Goal: Complete application form

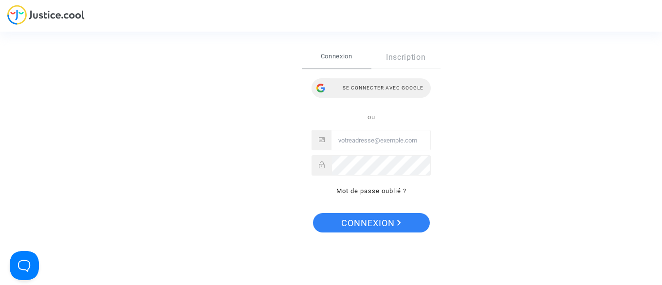
click at [376, 87] on div "Se connecter avec Google" at bounding box center [370, 87] width 119 height 19
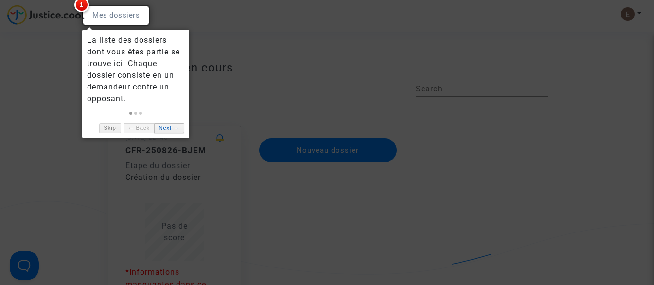
click at [168, 129] on link "Next →" at bounding box center [169, 128] width 30 height 10
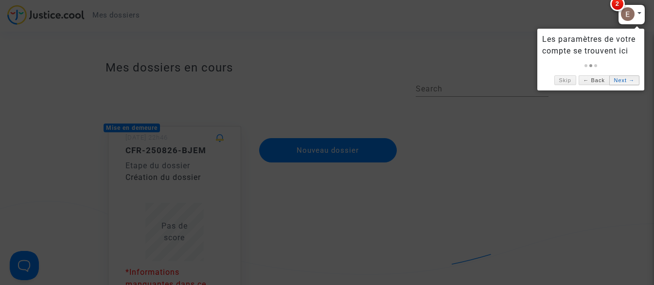
click at [618, 80] on link "Next →" at bounding box center [625, 80] width 30 height 10
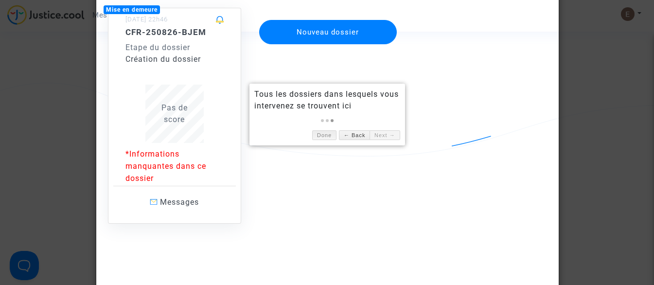
scroll to position [119, 0]
click at [148, 164] on p "*Informations manquantes dans ce dossier" at bounding box center [174, 165] width 98 height 36
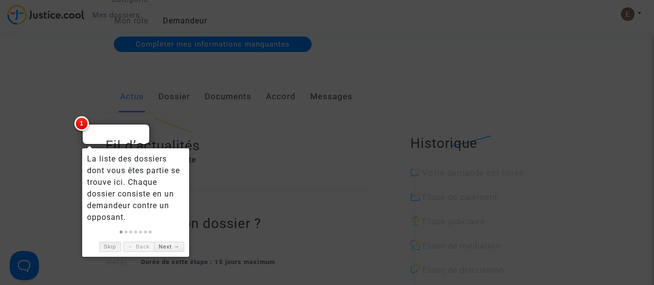
click at [105, 250] on link "Skip" at bounding box center [110, 247] width 22 height 10
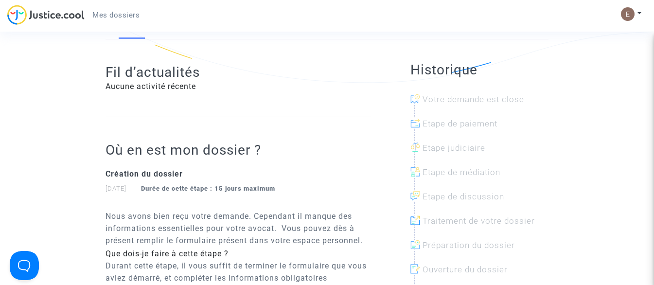
scroll to position [97, 0]
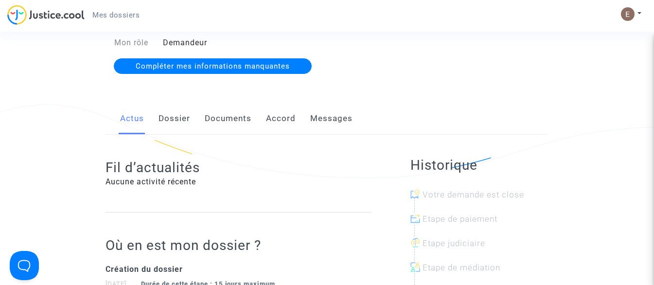
click at [172, 119] on link "Dossier" at bounding box center [175, 119] width 32 height 32
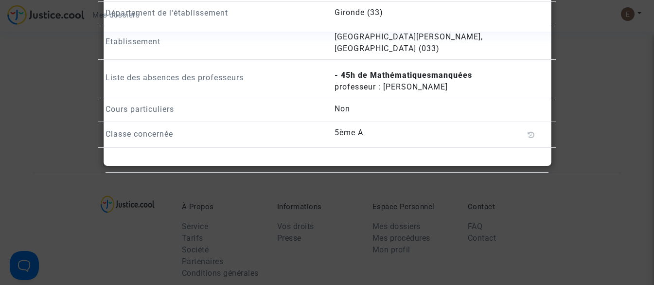
scroll to position [758, 0]
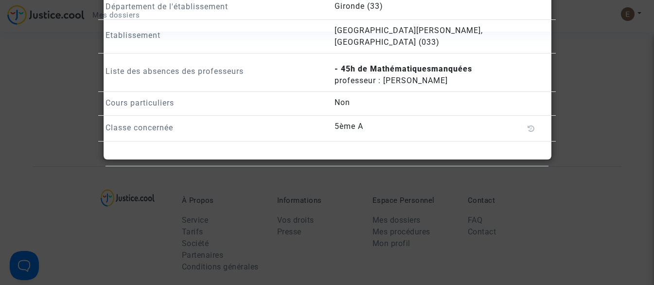
click at [587, 177] on div at bounding box center [327, 142] width 654 height 285
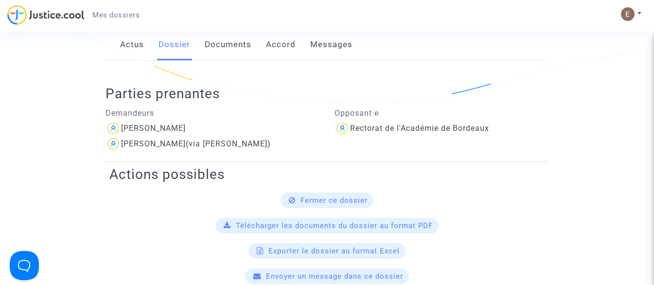
scroll to position [46, 0]
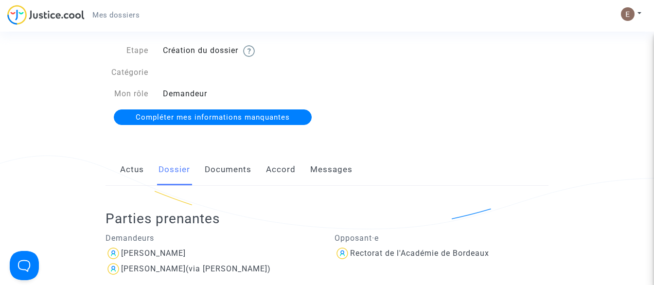
click at [211, 120] on span "Compléter mes informations manquantes" at bounding box center [213, 117] width 154 height 9
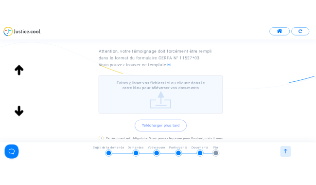
scroll to position [100, 0]
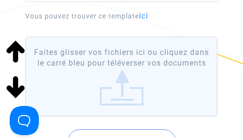
click at [241, 53] on div "Téléchargez votre témoignage attestant de la situation subie par votre enfant e…" at bounding box center [121, 69] width 243 height 241
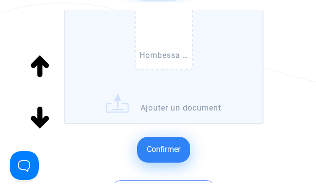
scroll to position [361, 0]
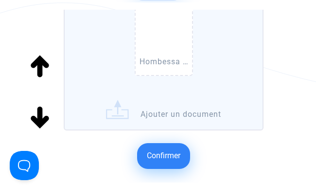
click at [171, 154] on span "Confirmer" at bounding box center [164, 155] width 34 height 9
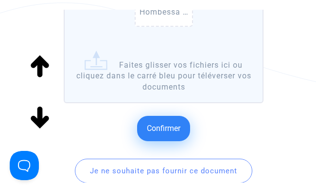
scroll to position [303, 0]
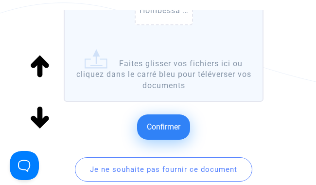
click at [161, 124] on span "Confirmer" at bounding box center [164, 126] width 34 height 9
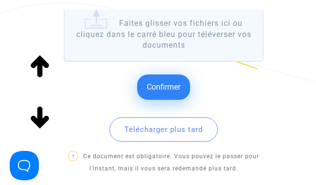
scroll to position [288, 0]
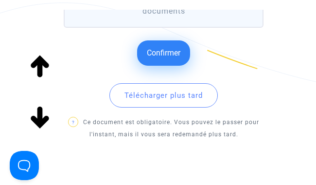
click at [166, 59] on button "Confirmer" at bounding box center [163, 52] width 53 height 25
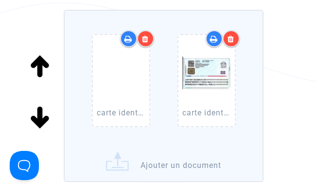
scroll to position [108, 0]
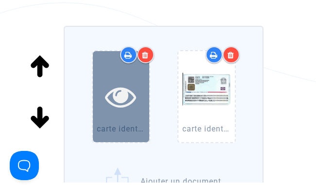
click at [122, 95] on icon at bounding box center [121, 96] width 32 height 31
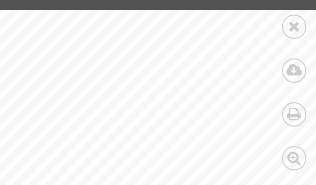
scroll to position [3, 0]
click at [296, 26] on icon at bounding box center [294, 26] width 12 height 15
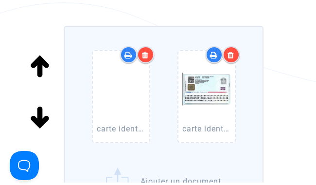
click at [146, 56] on icon at bounding box center [145, 55] width 7 height 8
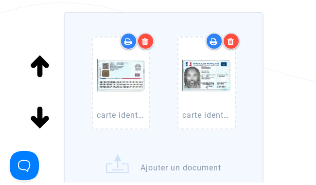
scroll to position [284, 0]
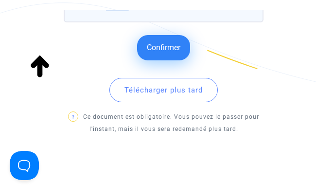
click at [161, 51] on span "Confirmer" at bounding box center [164, 47] width 34 height 9
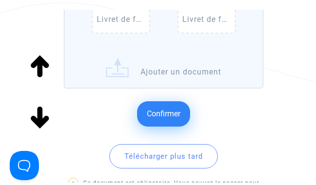
scroll to position [208, 0]
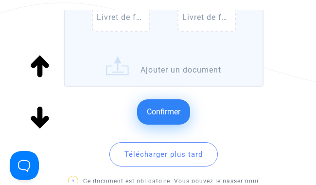
click at [163, 114] on span "Confirmer" at bounding box center [164, 111] width 34 height 9
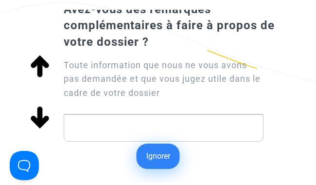
scroll to position [59, 0]
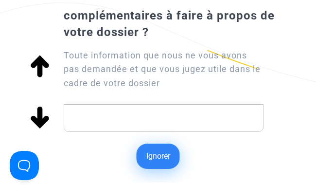
click at [176, 122] on p "Rich Text Editor, main" at bounding box center [163, 118] width 189 height 12
click at [168, 159] on button "Ignorer" at bounding box center [158, 155] width 43 height 25
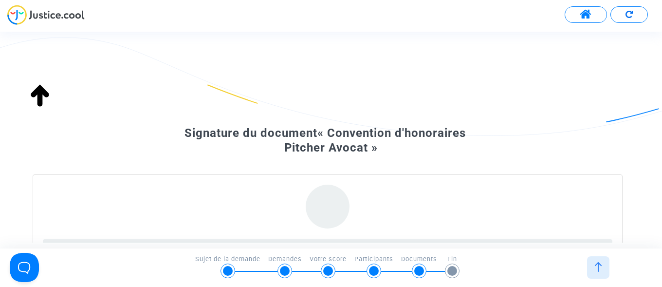
scroll to position [0, 0]
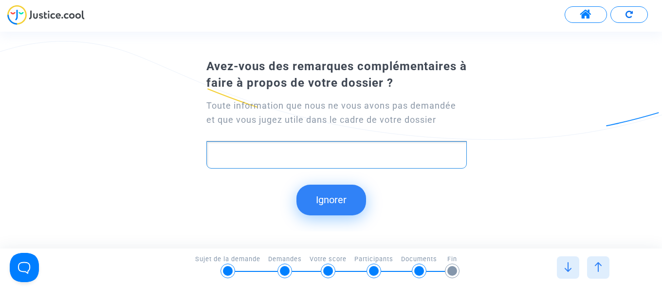
click at [263, 156] on p "Rich Text Editor, main" at bounding box center [337, 154] width 250 height 12
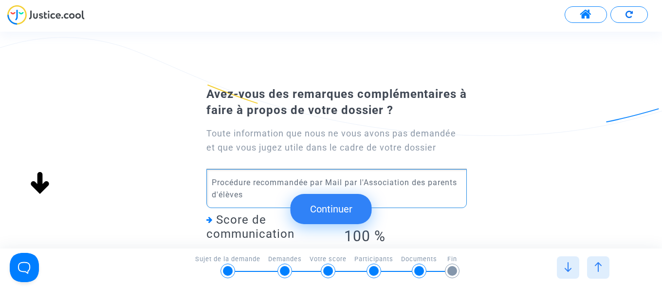
click at [358, 182] on p "Procédure recommandée par Mail par l'Association des parents d'élèves" at bounding box center [337, 188] width 250 height 24
click at [250, 197] on p "Procédure recommandée par Mail par l'Association des parents d'élèves" at bounding box center [337, 188] width 250 height 24
click at [276, 196] on p "Procédure recommandée par Mail par l'Association des parents d'élèves du college" at bounding box center [337, 188] width 250 height 24
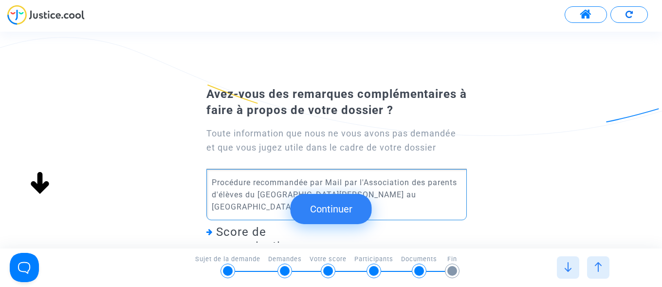
drag, startPoint x: 213, startPoint y: 182, endPoint x: 388, endPoint y: 193, distance: 175.4
click at [388, 193] on p "Procédure recommandée par Mail par l'Association des parents d'élèves du collèg…" at bounding box center [337, 194] width 250 height 36
drag, startPoint x: 387, startPoint y: 196, endPoint x: 218, endPoint y: 177, distance: 169.8
click at [218, 177] on p "Procédure recommandée par Mail par l'Association des parents d'élèves du collèg…" at bounding box center [337, 194] width 250 height 36
click at [225, 183] on p "Procédure recommandée par Mail par l'Association des parents d'élèves du collèg…" at bounding box center [337, 194] width 250 height 36
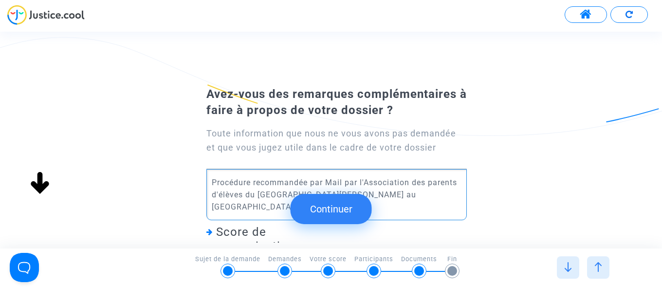
click at [212, 182] on p "Procédure recommandée par Mail par l'Association des parents d'élèves du collèg…" at bounding box center [337, 194] width 250 height 36
copy p "Procédure recommandée par Mail par l'Association des parents d'élèves du collèg…"
click at [403, 195] on p "Procédure recommandée par Mail par l'Association des parents d'élèves du collèg…" at bounding box center [337, 194] width 250 height 36
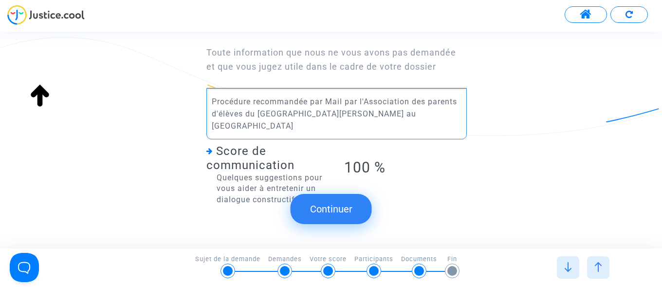
click at [330, 217] on button "Continuer" at bounding box center [330, 209] width 81 height 30
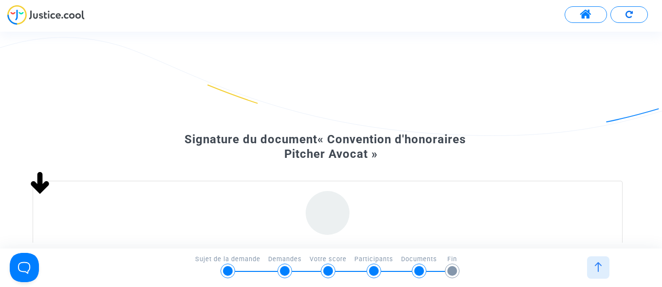
click at [303, 50] on div "Signature du document « Convention d'honoraires Pitcher Avocat »" at bounding box center [331, 146] width 662 height 205
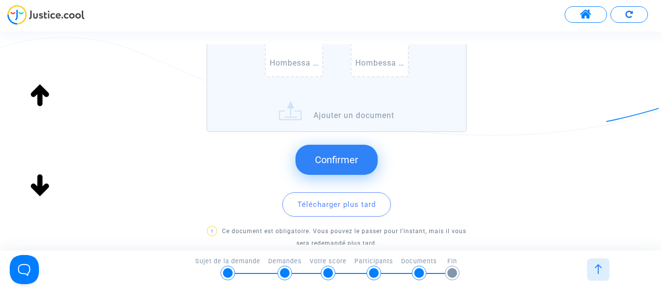
scroll to position [207, 0]
click at [341, 163] on span "Confirmer" at bounding box center [336, 160] width 43 height 12
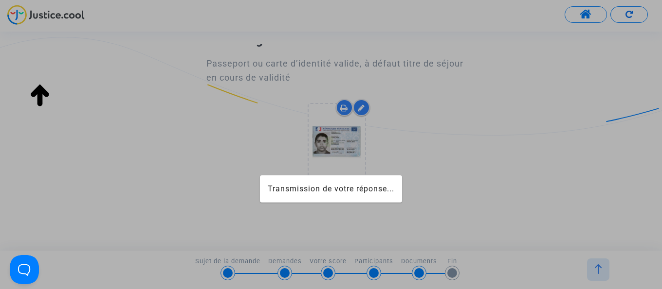
scroll to position [67, 0]
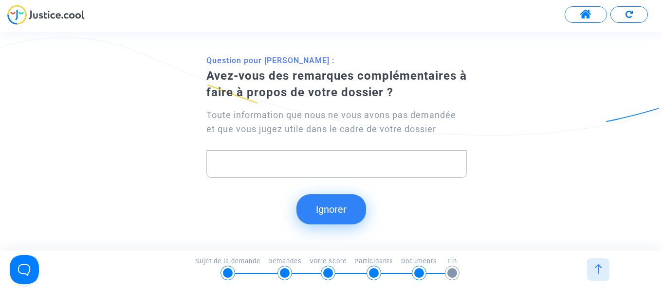
click at [323, 206] on button "Ignorer" at bounding box center [331, 210] width 70 height 30
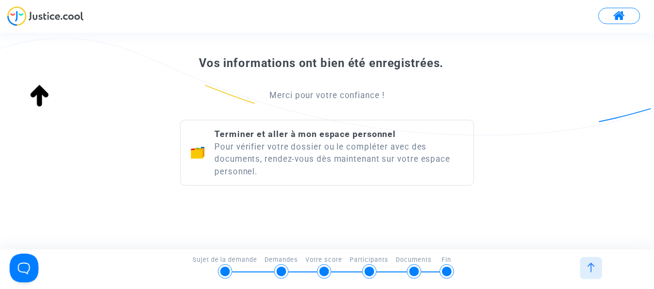
scroll to position [141, 0]
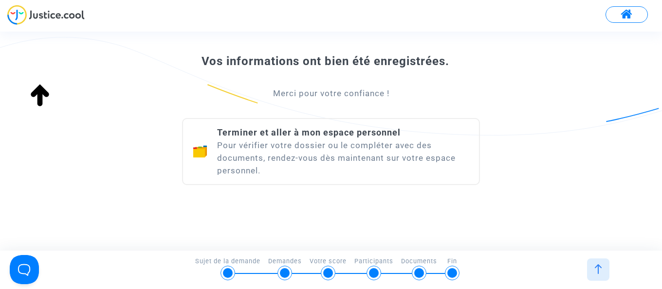
click at [625, 18] on span at bounding box center [626, 14] width 12 height 13
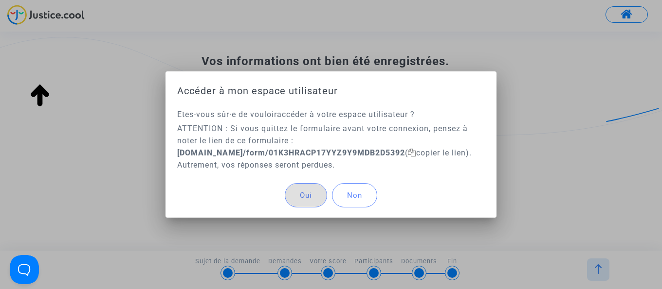
click at [362, 197] on button "Non" at bounding box center [354, 195] width 45 height 24
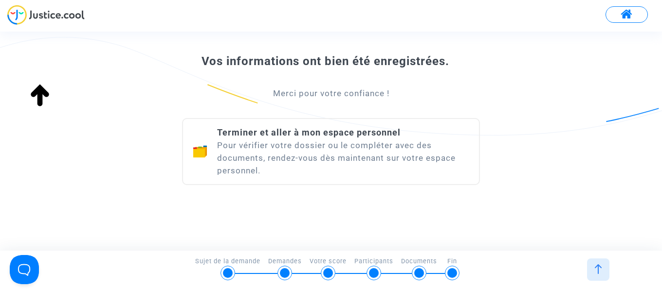
click at [326, 146] on div "Terminer et aller à mon espace personnel Pour vérifier votre dossier ou le comp…" at bounding box center [343, 151] width 252 height 51
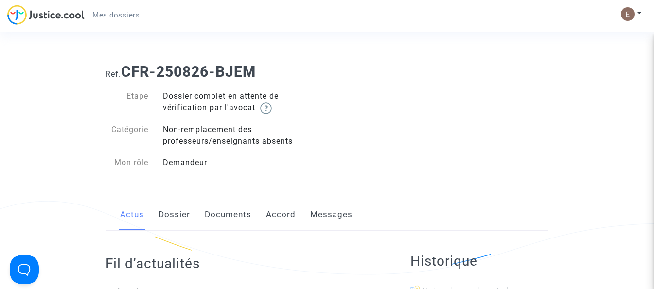
click at [118, 13] on span "Mes dossiers" at bounding box center [115, 15] width 47 height 9
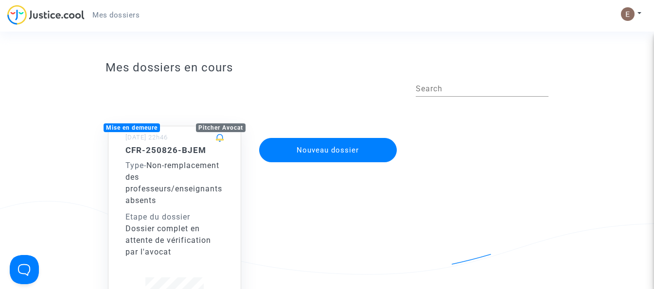
click at [347, 153] on button "Nouveau dossier" at bounding box center [328, 150] width 138 height 24
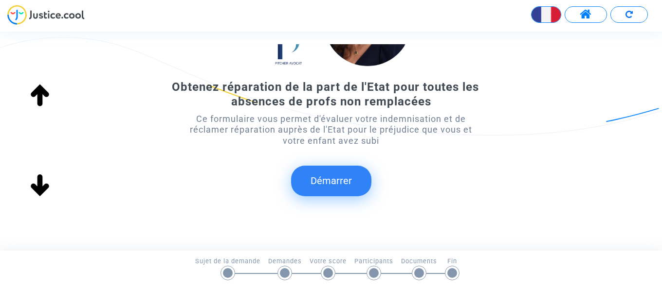
scroll to position [112, 0]
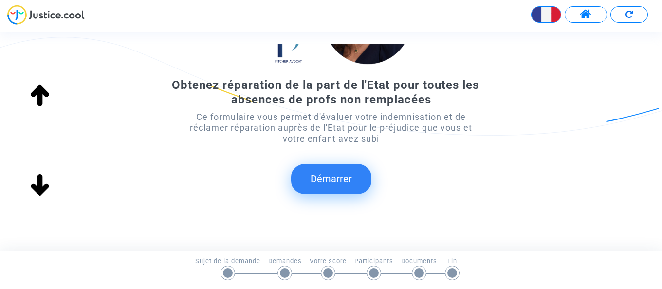
click at [322, 181] on button "Démarrer" at bounding box center [331, 179] width 80 height 30
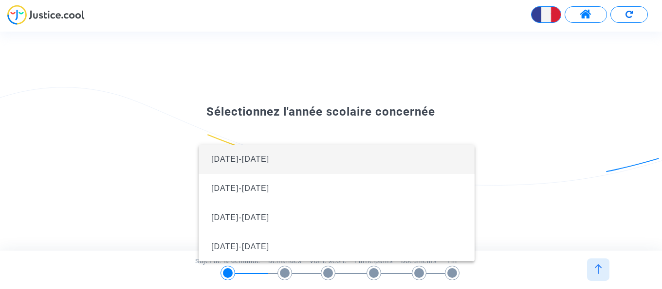
click at [288, 158] on span "[DATE]-[DATE]" at bounding box center [336, 159] width 260 height 29
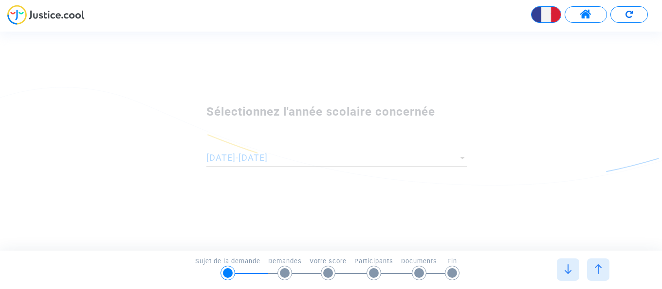
scroll to position [0, 0]
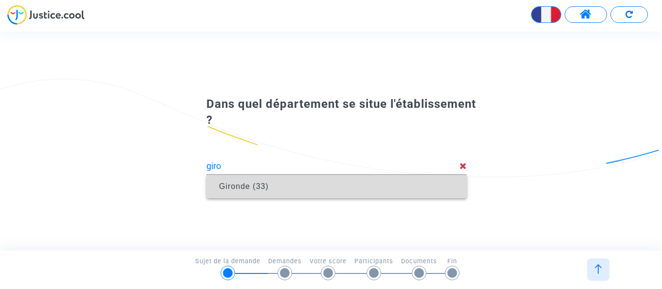
click at [371, 187] on span "Gironde (33)" at bounding box center [336, 186] width 245 height 27
type input "Gironde (33)"
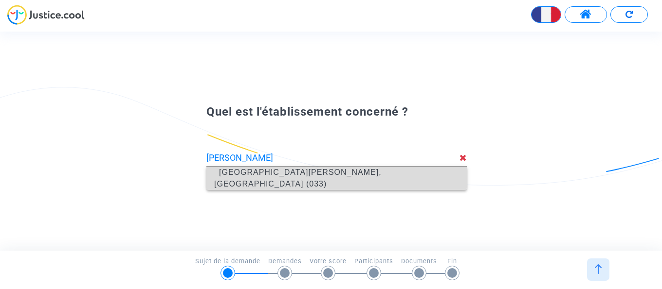
click at [336, 177] on span "[GEOGRAPHIC_DATA][PERSON_NAME], [GEOGRAPHIC_DATA] (033)" at bounding box center [297, 178] width 167 height 20
type input "[GEOGRAPHIC_DATA][PERSON_NAME], [GEOGRAPHIC_DATA] (033)"
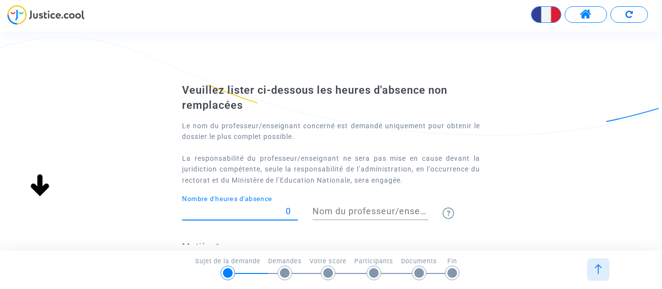
click at [288, 209] on input "0" at bounding box center [240, 212] width 116 height 10
type input "60"
click at [373, 216] on div "Nom du professeur/enseignant titulaire" at bounding box center [370, 208] width 116 height 25
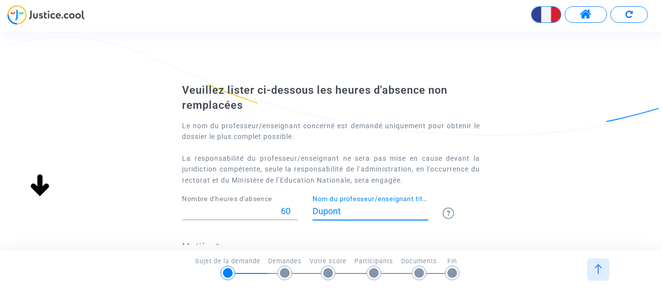
scroll to position [73, 0]
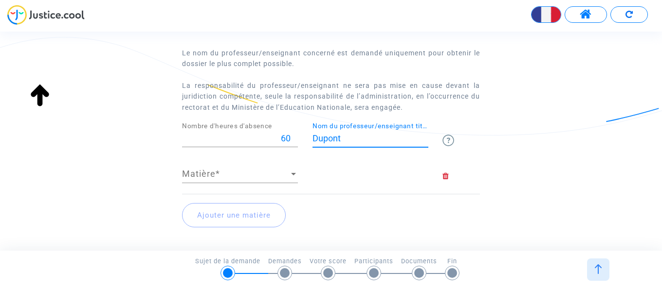
type input "Dupont"
click at [294, 175] on div at bounding box center [293, 174] width 5 height 2
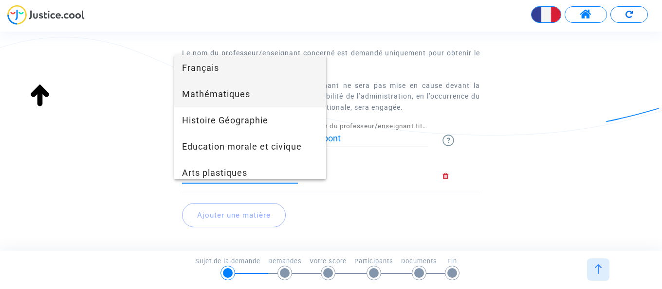
click at [241, 94] on span "Mathématiques" at bounding box center [250, 94] width 136 height 26
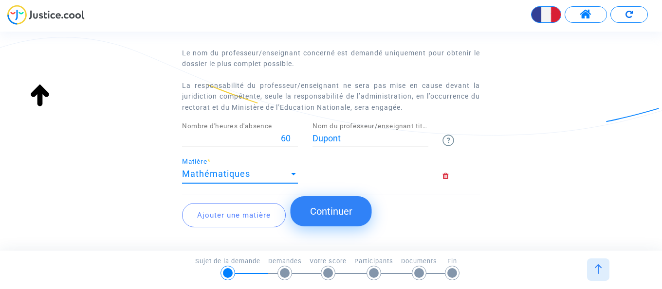
scroll to position [123, 0]
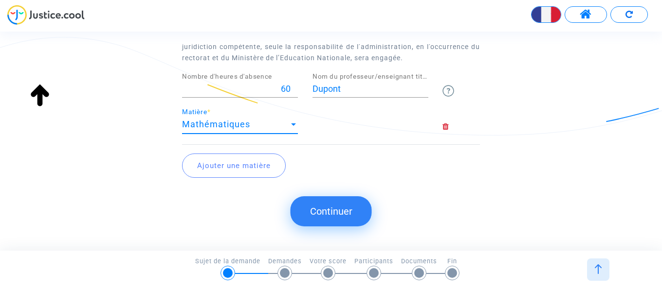
click at [337, 214] on button "Continuer" at bounding box center [330, 212] width 81 height 30
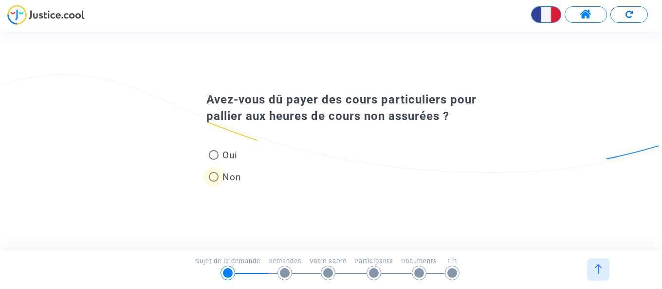
click at [216, 177] on span at bounding box center [214, 177] width 10 height 10
click at [214, 182] on input "Non" at bounding box center [213, 182] width 0 height 0
radio input "true"
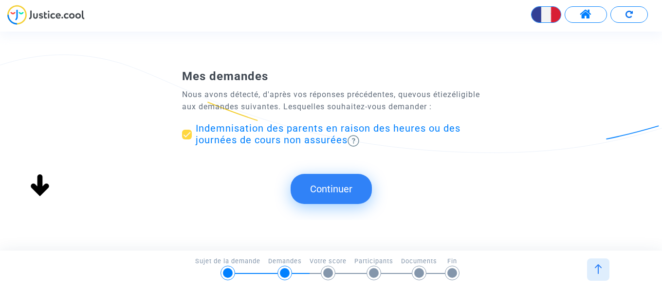
scroll to position [0, 0]
click at [349, 187] on button "Continuer" at bounding box center [330, 189] width 81 height 30
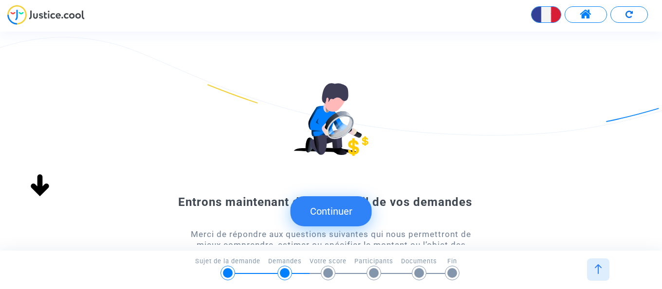
click at [335, 218] on button "Continuer" at bounding box center [330, 212] width 81 height 30
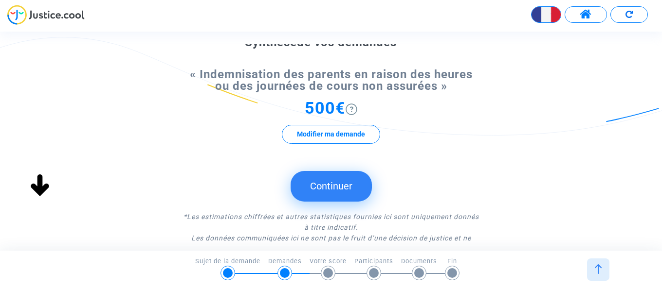
scroll to position [93, 0]
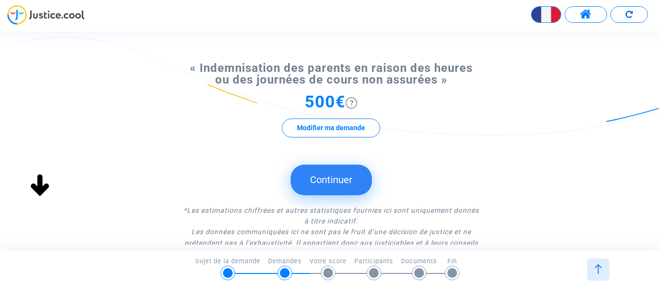
click at [335, 185] on button "Continuer" at bounding box center [330, 180] width 81 height 30
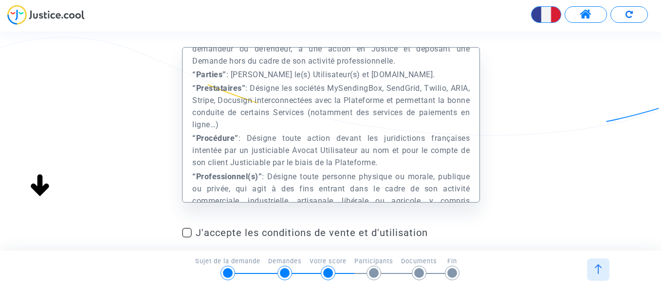
scroll to position [139, 0]
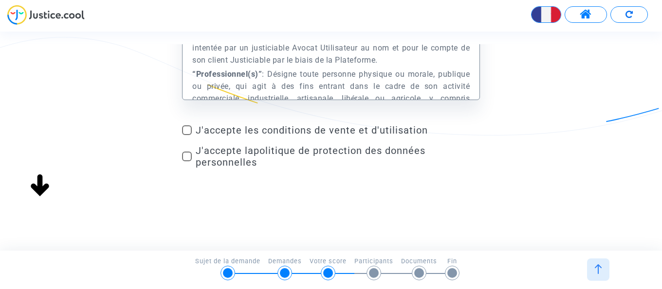
click at [187, 132] on span at bounding box center [187, 130] width 10 height 10
click at [187, 135] on input "J'accepte les conditions de vente et d'utilisation" at bounding box center [186, 135] width 0 height 0
checkbox input "true"
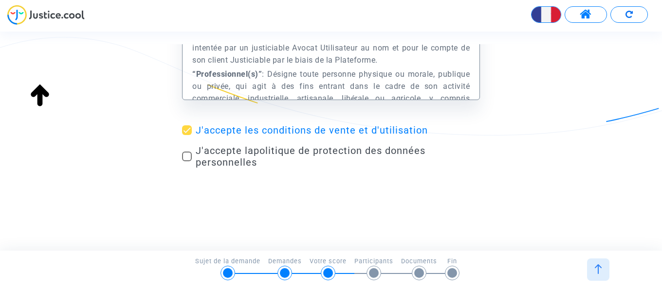
click at [188, 158] on span at bounding box center [187, 157] width 10 height 10
click at [187, 161] on input "J'accepte la politique de protection des données personnelles" at bounding box center [186, 161] width 0 height 0
checkbox input "true"
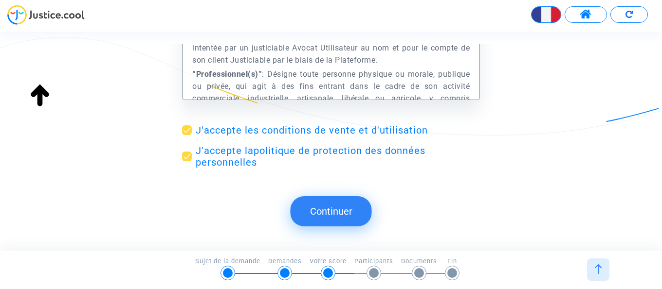
click at [336, 215] on button "Continuer" at bounding box center [330, 212] width 81 height 30
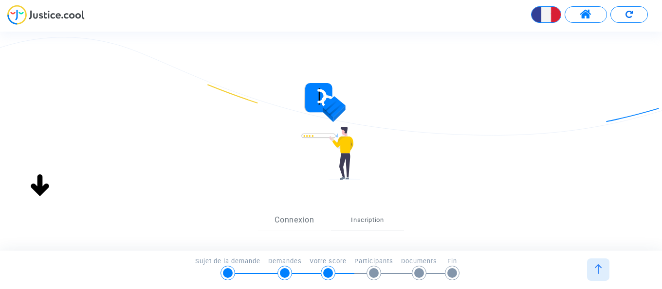
click at [294, 220] on link "Connexion" at bounding box center [294, 220] width 73 height 21
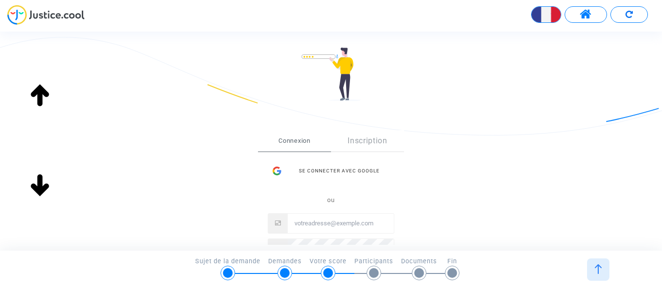
scroll to position [93, 0]
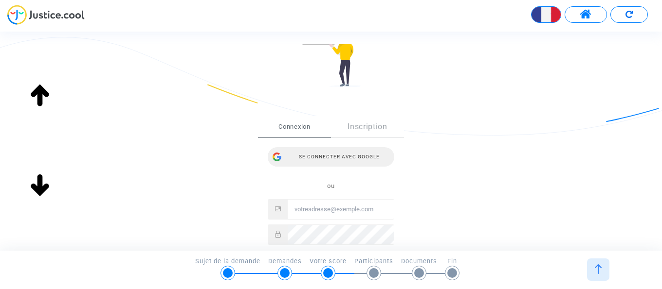
click at [342, 157] on div "Se connecter avec Google" at bounding box center [331, 156] width 126 height 19
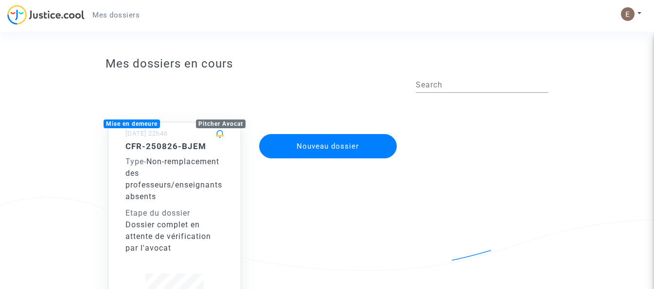
scroll to position [2, 0]
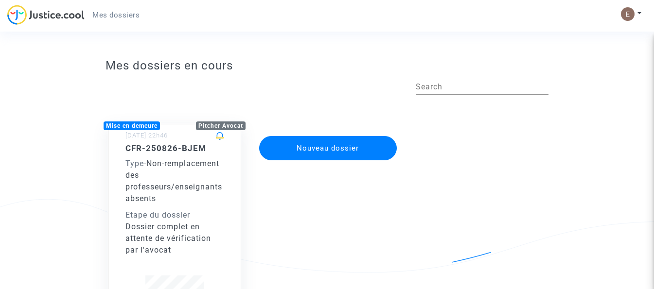
click at [328, 155] on button "Nouveau dossier" at bounding box center [328, 148] width 138 height 24
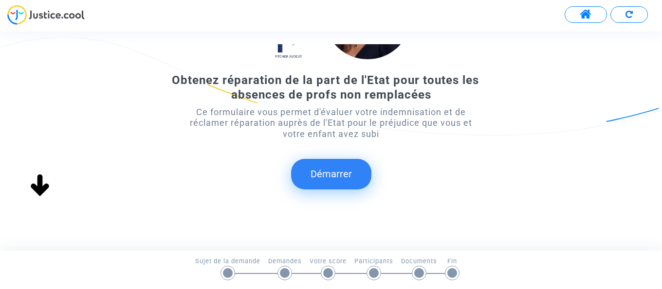
scroll to position [129, 0]
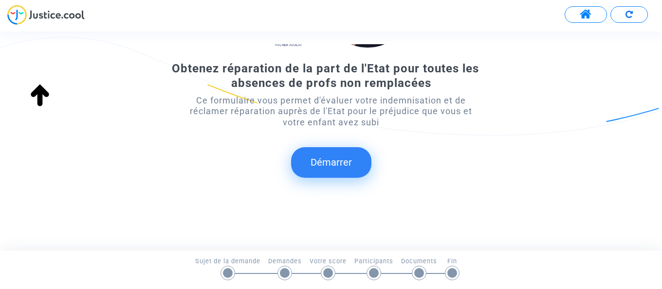
click at [333, 161] on button "Démarrer" at bounding box center [331, 162] width 80 height 30
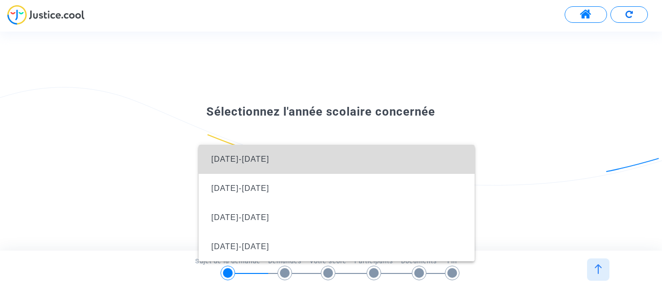
click at [305, 155] on span "[DATE]-[DATE]" at bounding box center [336, 159] width 260 height 29
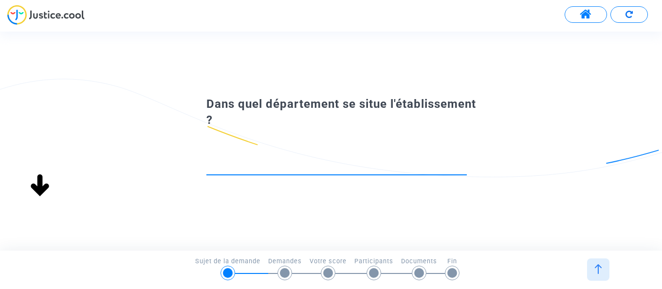
scroll to position [0, 0]
click at [293, 169] on input at bounding box center [336, 166] width 260 height 10
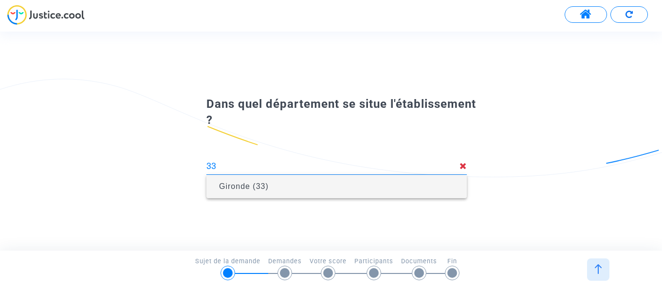
click at [285, 184] on span "Gironde (33)" at bounding box center [336, 186] width 245 height 27
type input "Gironde (33)"
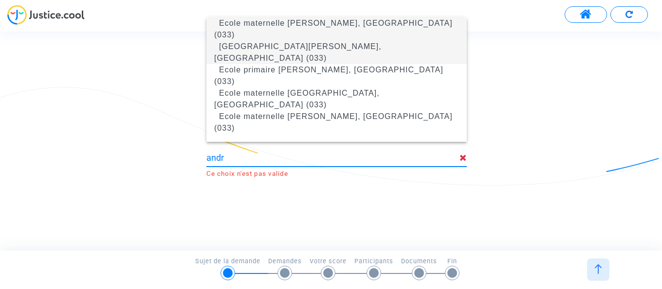
click at [310, 56] on span "[GEOGRAPHIC_DATA][PERSON_NAME], [GEOGRAPHIC_DATA] (033)" at bounding box center [297, 52] width 167 height 20
type input "[GEOGRAPHIC_DATA][PERSON_NAME], [GEOGRAPHIC_DATA] (033)"
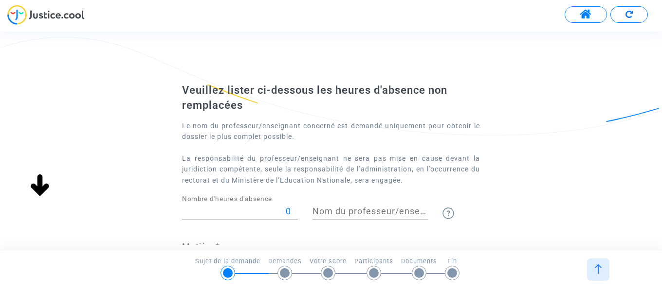
click at [287, 213] on input "0" at bounding box center [240, 212] width 116 height 10
click at [289, 211] on input "0" at bounding box center [240, 212] width 116 height 10
type input "60"
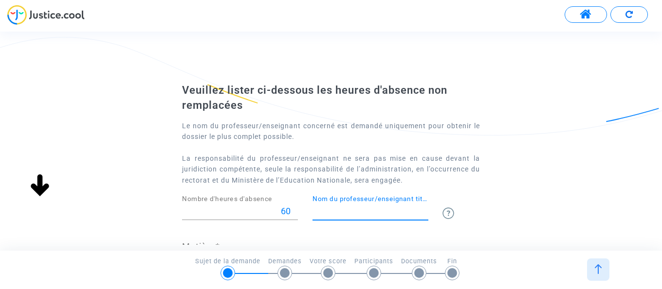
click at [376, 209] on input "Nom du professeur/enseignant titulaire" at bounding box center [370, 212] width 116 height 10
type input "Dupont"
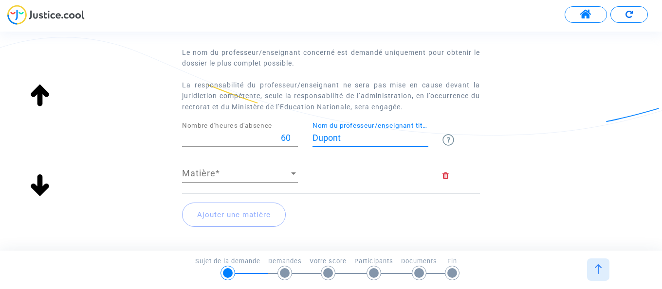
scroll to position [81, 0]
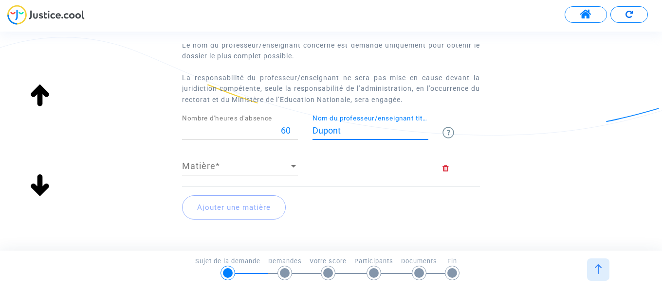
click at [294, 169] on div at bounding box center [293, 166] width 9 height 10
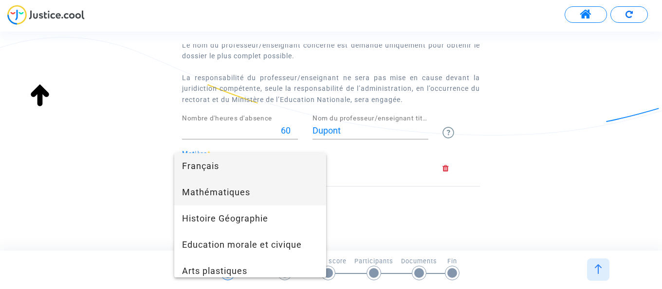
click at [272, 190] on span "Mathématiques" at bounding box center [250, 192] width 136 height 26
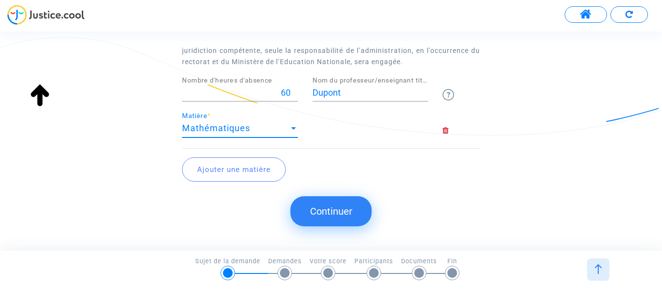
scroll to position [123, 0]
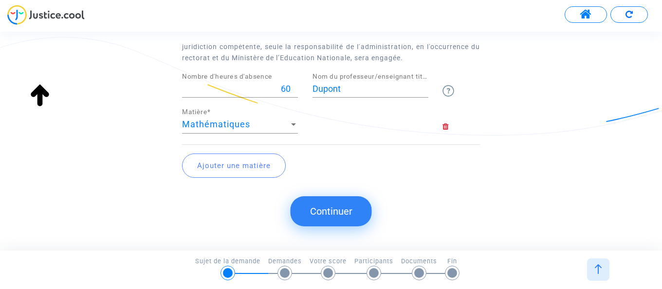
click at [335, 211] on button "Continuer" at bounding box center [330, 212] width 81 height 30
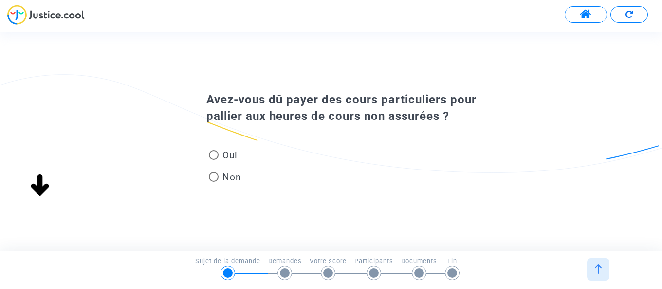
click at [215, 177] on span at bounding box center [214, 177] width 10 height 10
click at [214, 182] on input "Non" at bounding box center [213, 182] width 0 height 0
radio input "true"
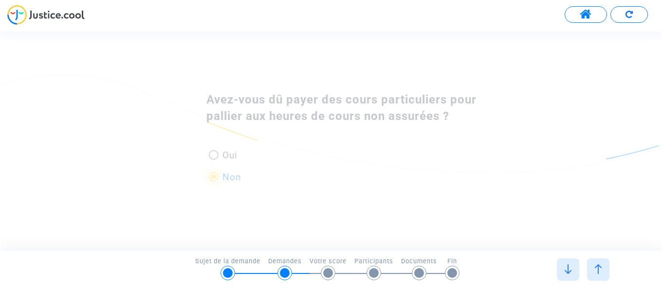
scroll to position [0, 0]
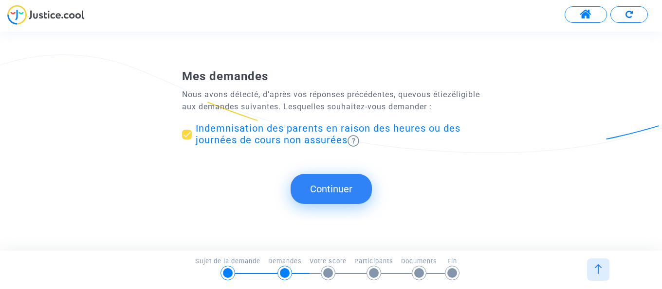
click at [341, 192] on button "Continuer" at bounding box center [330, 189] width 81 height 30
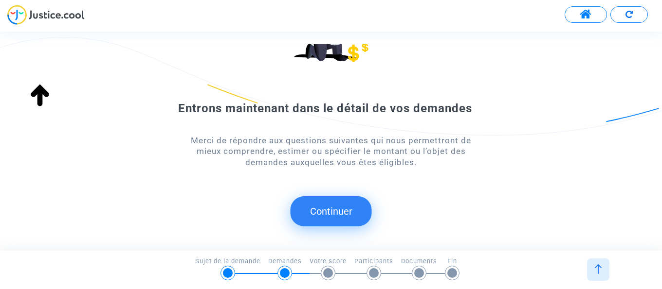
scroll to position [94, 0]
click at [336, 210] on button "Continuer" at bounding box center [330, 212] width 81 height 30
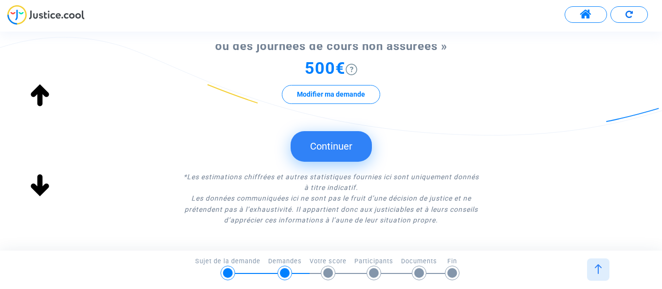
scroll to position [139, 0]
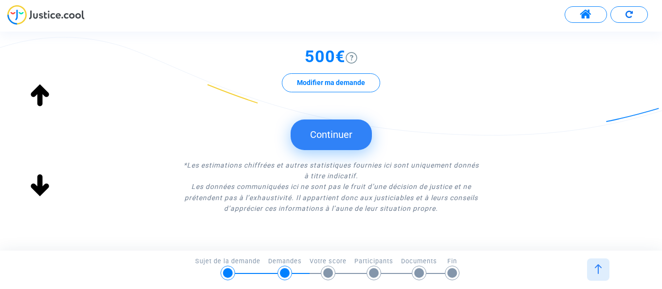
click at [332, 141] on button "Continuer" at bounding box center [330, 135] width 81 height 30
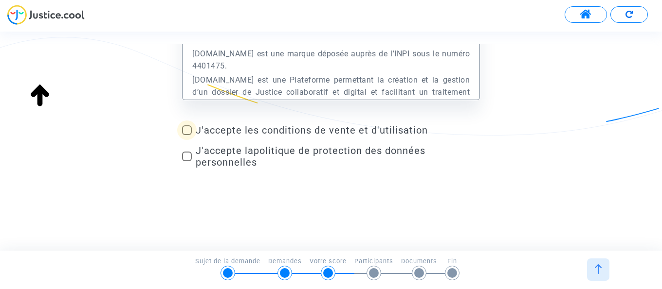
click at [187, 129] on span at bounding box center [187, 130] width 10 height 10
click at [187, 135] on input "J'accepte les conditions de vente et d'utilisation" at bounding box center [186, 135] width 0 height 0
checkbox input "true"
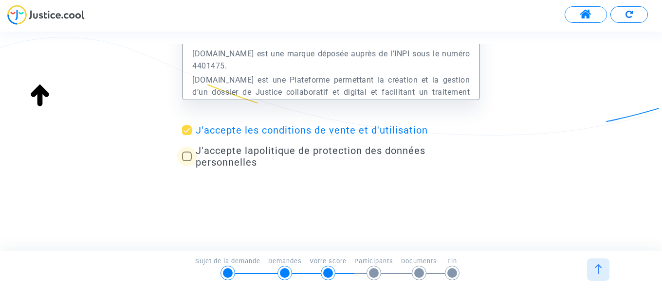
click at [187, 158] on span at bounding box center [187, 157] width 10 height 10
click at [187, 161] on input "J'accepte la politique de protection des données personnelles" at bounding box center [186, 161] width 0 height 0
checkbox input "true"
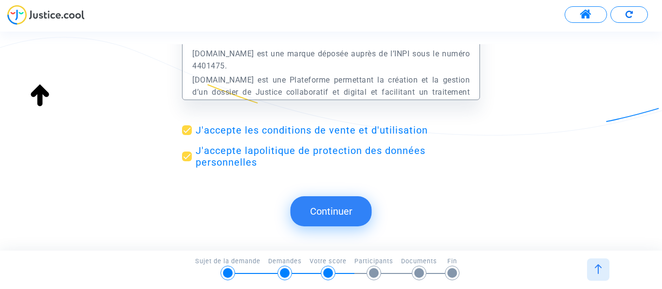
click at [330, 209] on button "Continuer" at bounding box center [330, 212] width 81 height 30
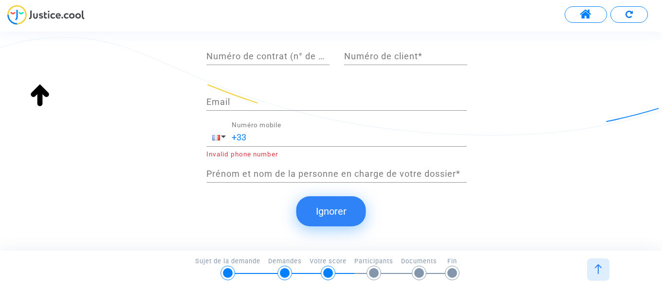
scroll to position [250, 0]
click at [326, 211] on button "Ignorer" at bounding box center [331, 212] width 70 height 30
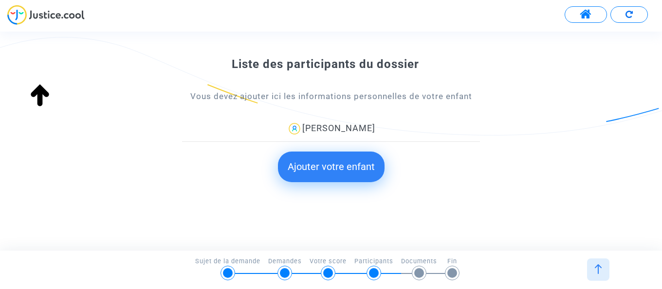
scroll to position [144, 0]
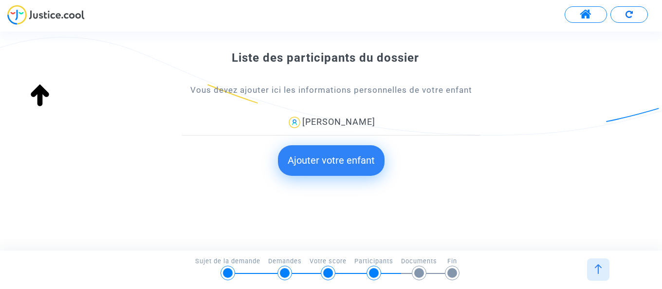
click at [330, 164] on button "Ajouter votre enfant" at bounding box center [331, 160] width 107 height 30
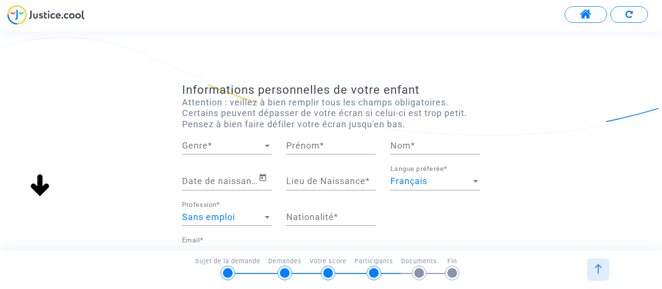
scroll to position [0, 0]
click at [267, 145] on div at bounding box center [267, 146] width 5 height 2
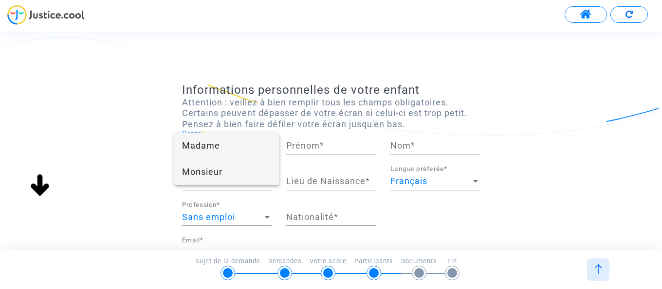
click at [239, 176] on span "Monsieur" at bounding box center [227, 172] width 90 height 26
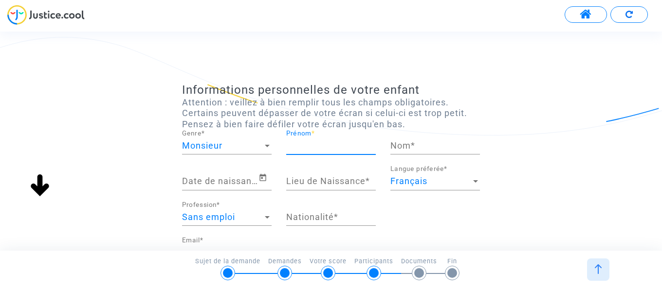
click at [340, 144] on input "Prénom *" at bounding box center [331, 146] width 90 height 10
type input "Hugo"
click at [418, 151] on div "Nom *" at bounding box center [435, 142] width 90 height 25
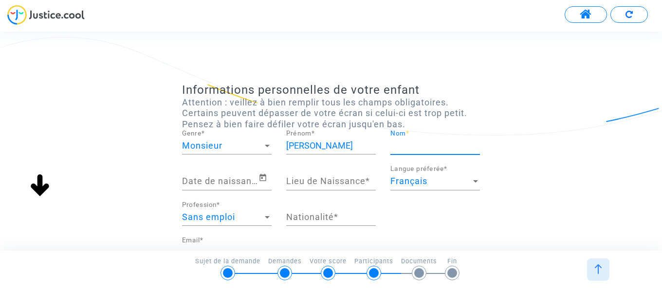
click at [418, 149] on input "Nom *" at bounding box center [435, 146] width 90 height 10
type input "Hombessa"
click at [266, 179] on icon "Open calendar" at bounding box center [262, 177] width 7 height 7
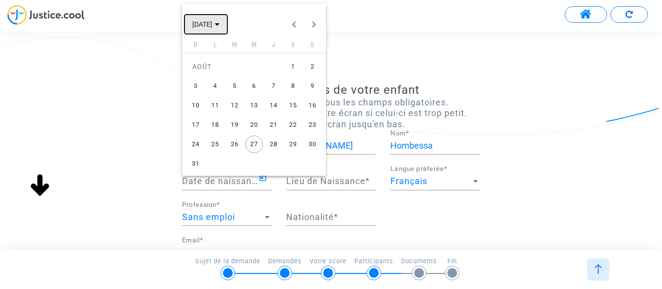
click at [219, 23] on icon "Choose month and year" at bounding box center [217, 24] width 5 height 2
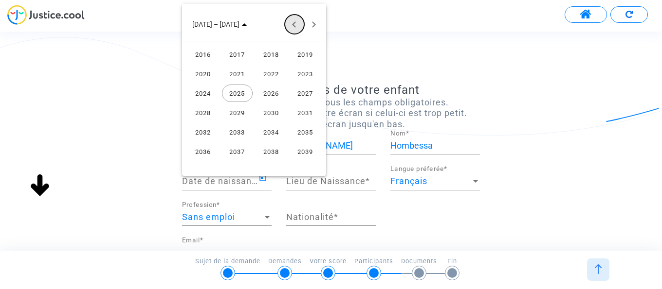
click at [291, 26] on button "Previous 24 years" at bounding box center [294, 24] width 19 height 19
click at [240, 150] on div "2013" at bounding box center [237, 152] width 31 height 18
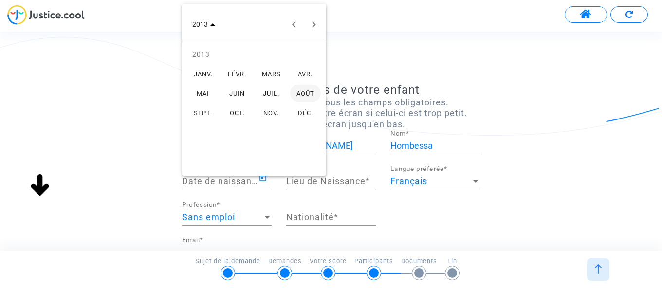
click at [207, 113] on div "SEPT." at bounding box center [203, 113] width 31 height 18
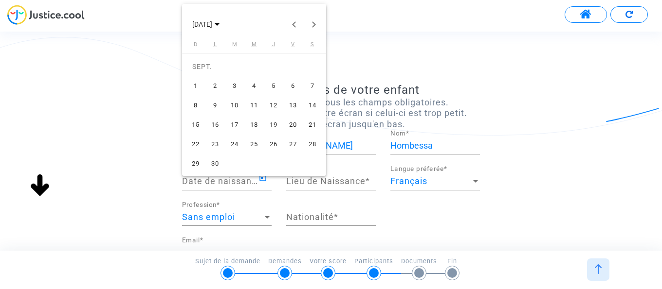
click at [292, 120] on div "20" at bounding box center [293, 125] width 18 height 18
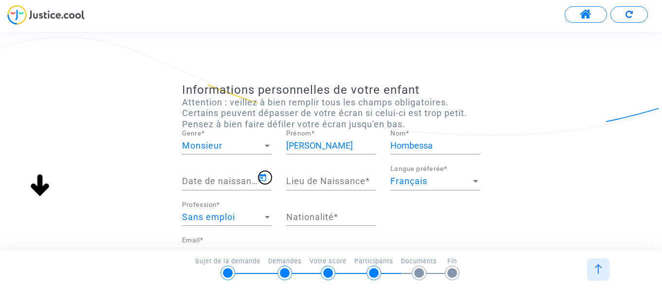
type input "20/09/2013"
click at [365, 179] on input "Lieu de Naissance *" at bounding box center [331, 182] width 90 height 10
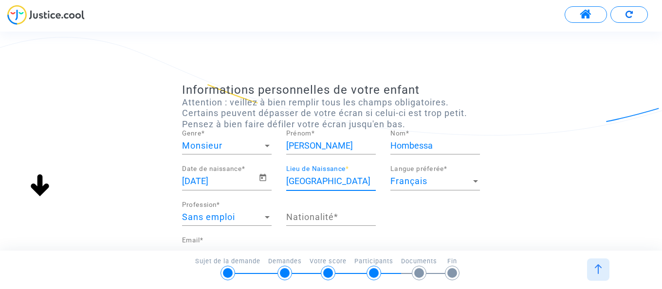
type input "Bordeaux"
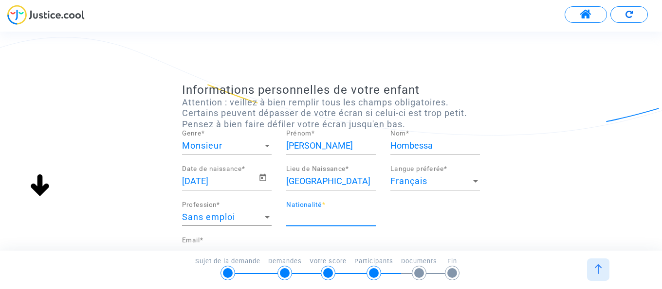
click at [327, 217] on input "Nationalité *" at bounding box center [331, 218] width 90 height 10
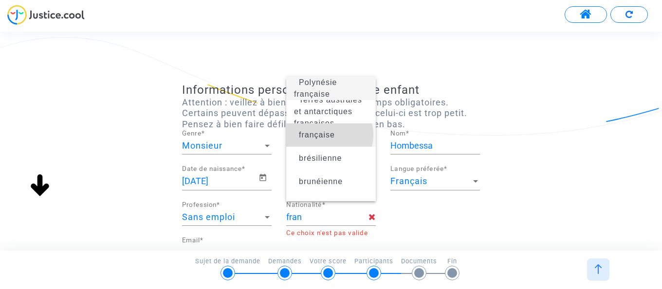
click at [329, 135] on span "française" at bounding box center [317, 135] width 36 height 8
type input "française"
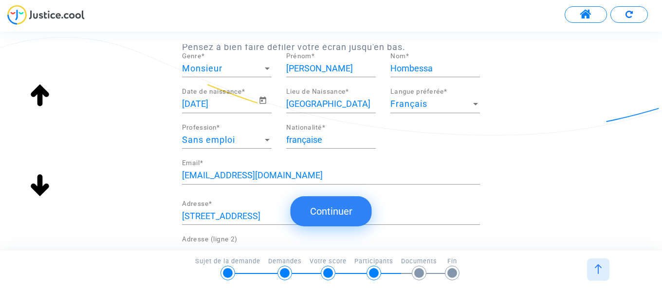
scroll to position [31, 0]
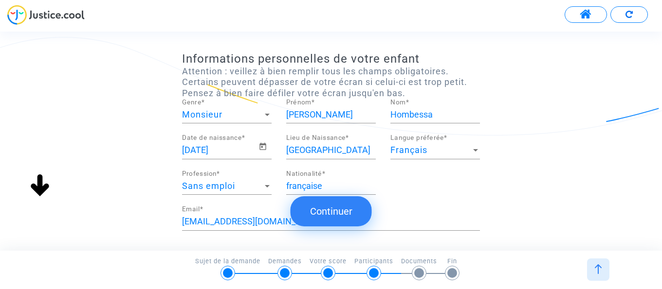
click at [337, 216] on button "Continuer" at bounding box center [330, 212] width 81 height 30
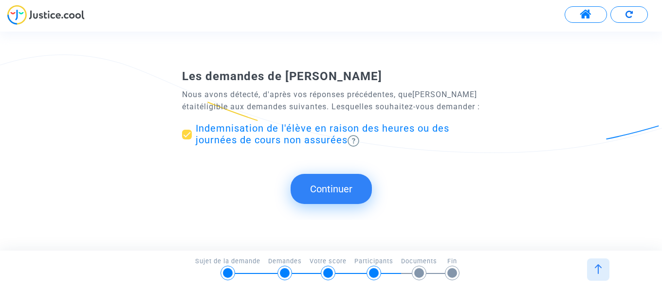
click at [324, 198] on button "Continuer" at bounding box center [330, 189] width 81 height 30
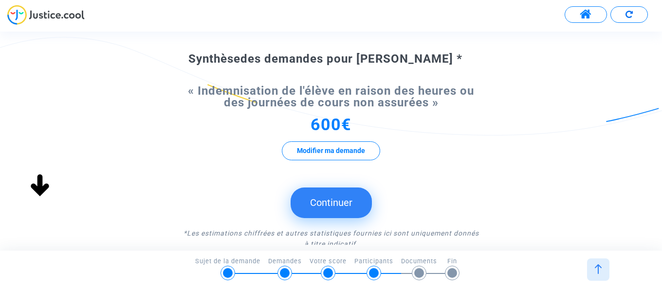
scroll to position [77, 0]
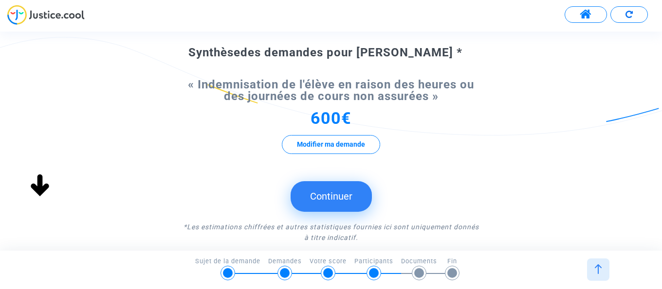
click at [335, 197] on button "Continuer" at bounding box center [330, 196] width 81 height 30
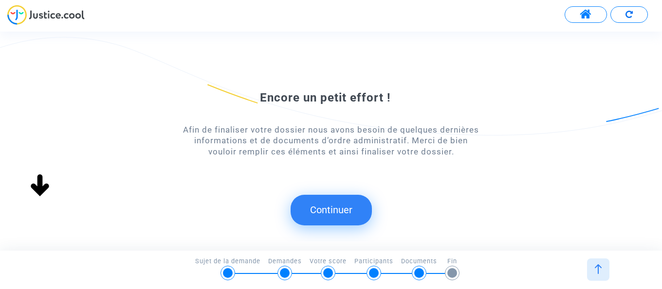
click at [329, 215] on button "Continuer" at bounding box center [330, 210] width 81 height 30
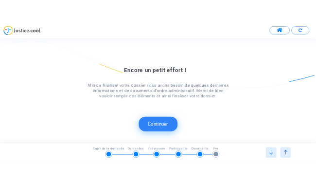
scroll to position [0, 0]
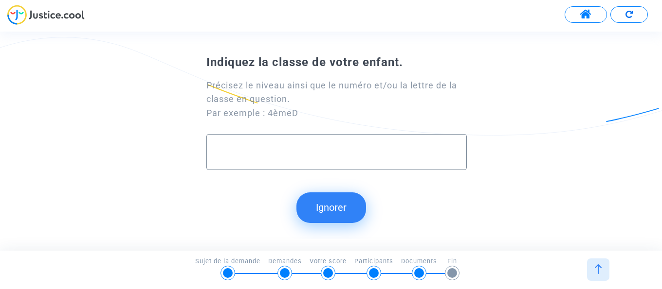
click at [250, 155] on input "text" at bounding box center [336, 152] width 240 height 11
type input "6èmeC"
click at [330, 210] on button "Continuer" at bounding box center [330, 208] width 81 height 30
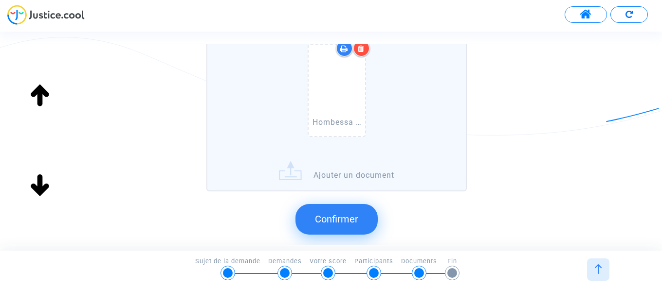
scroll to position [305, 0]
click at [334, 220] on span "Confirmer" at bounding box center [336, 219] width 43 height 12
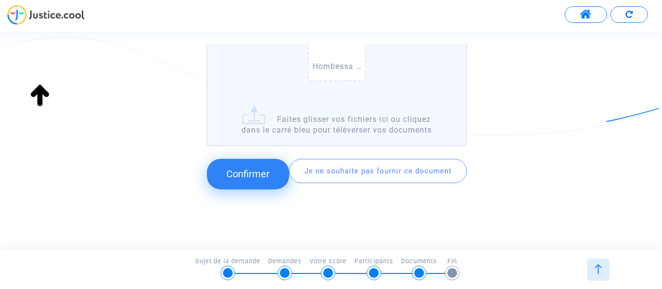
scroll to position [257, 0]
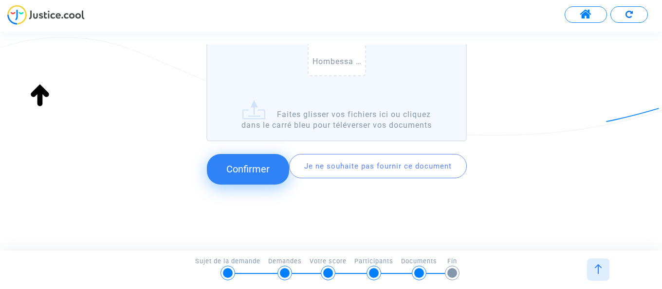
click at [246, 172] on span "Confirmer" at bounding box center [247, 169] width 43 height 12
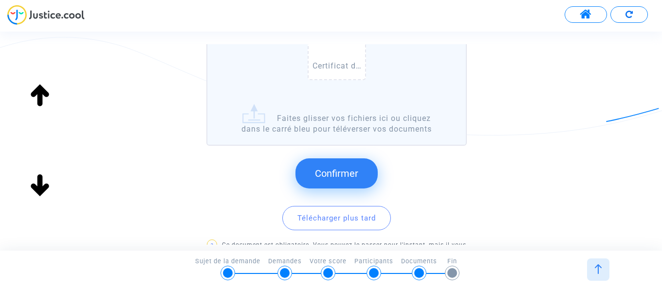
scroll to position [195, 0]
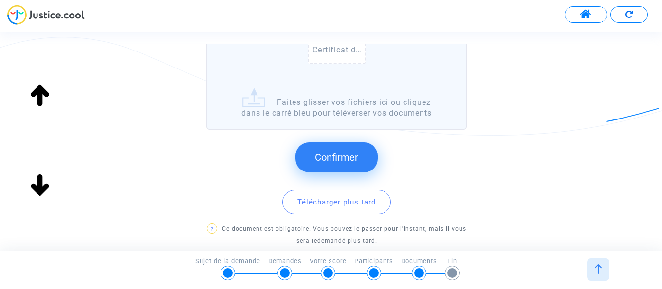
click at [332, 157] on span "Confirmer" at bounding box center [336, 158] width 43 height 12
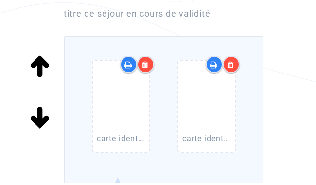
scroll to position [108, 0]
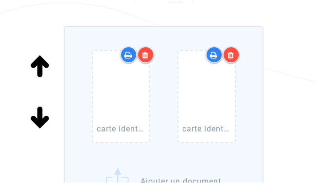
click at [230, 56] on icon at bounding box center [231, 55] width 7 height 8
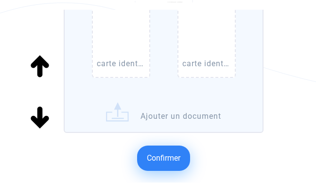
scroll to position [93, 0]
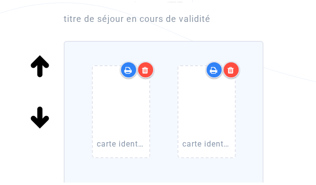
click at [232, 72] on icon at bounding box center [231, 70] width 7 height 8
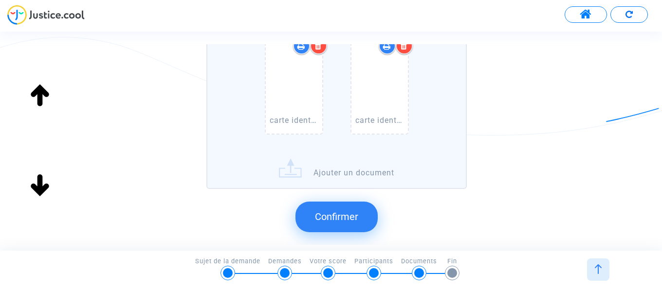
scroll to position [132, 0]
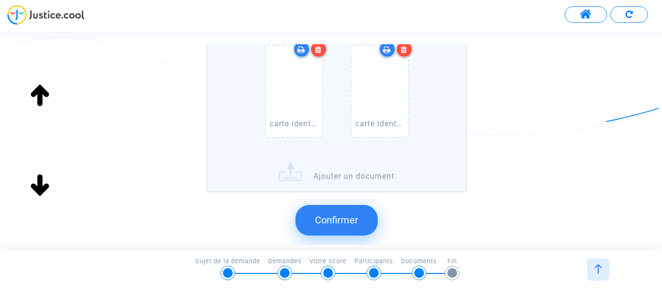
click at [341, 218] on span "Confirmer" at bounding box center [336, 221] width 43 height 12
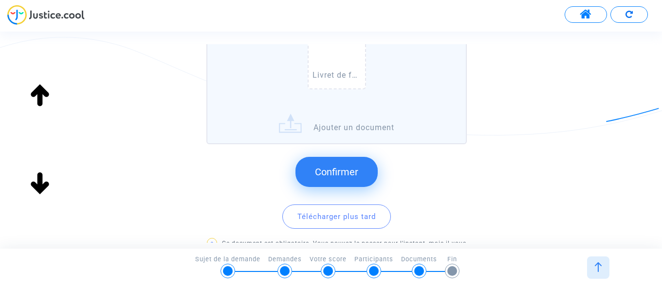
scroll to position [312, 0]
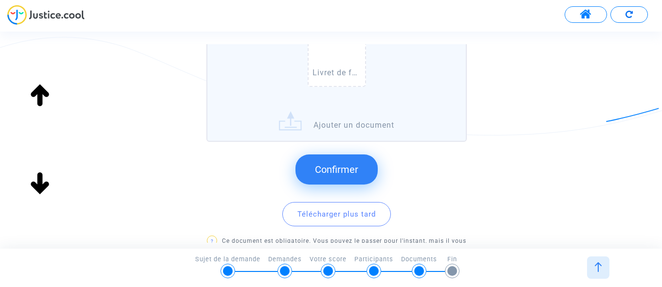
click at [328, 173] on span "Confirmer" at bounding box center [336, 170] width 43 height 12
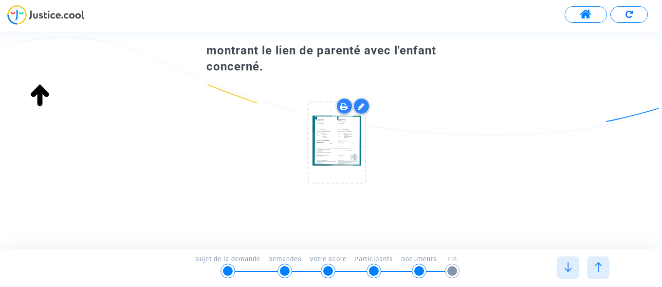
scroll to position [0, 0]
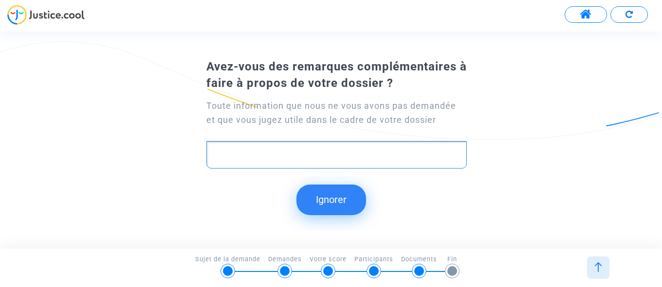
click at [327, 158] on p "Rich Text Editor, main" at bounding box center [337, 155] width 250 height 12
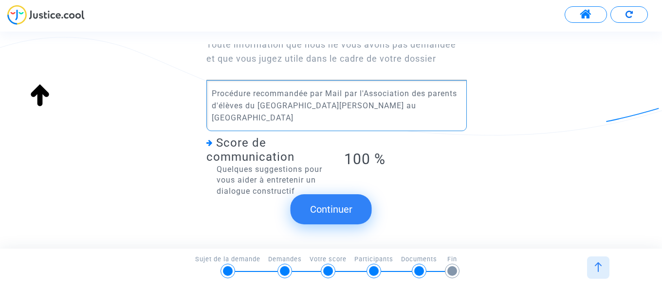
scroll to position [91, 0]
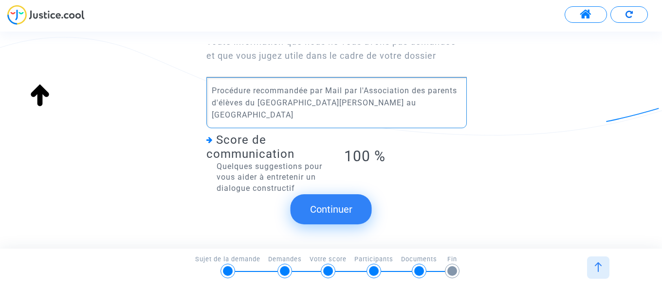
click at [337, 214] on button "Continuer" at bounding box center [330, 210] width 81 height 30
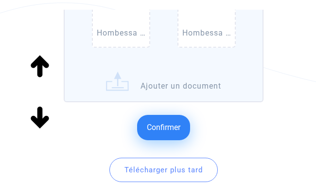
scroll to position [219, 0]
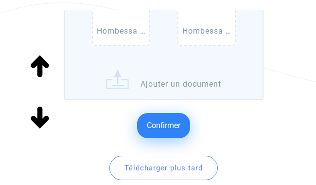
click at [165, 127] on span "Confirmer" at bounding box center [164, 125] width 34 height 9
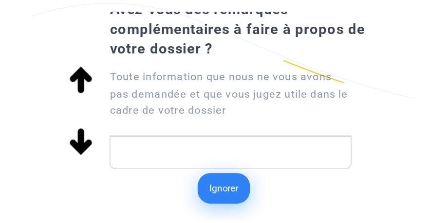
scroll to position [66, 0]
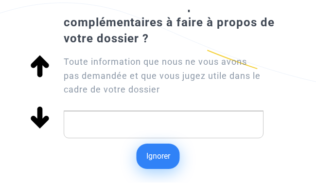
click at [162, 160] on button "Ignorer" at bounding box center [158, 155] width 43 height 25
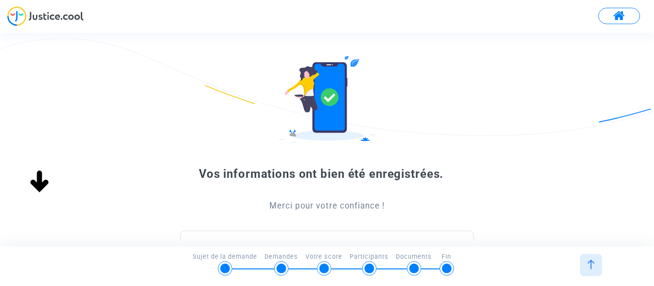
scroll to position [153, 0]
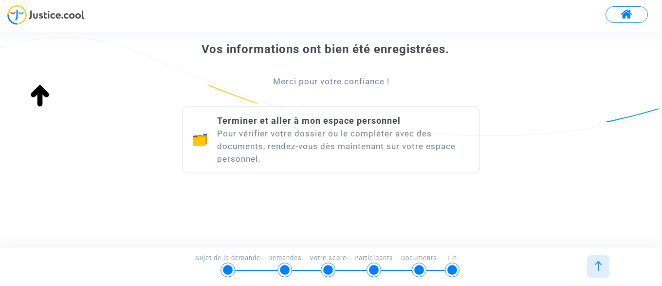
click at [329, 133] on div "Terminer et aller à mon espace personnel Pour vérifier votre dossier ou le comp…" at bounding box center [343, 139] width 252 height 51
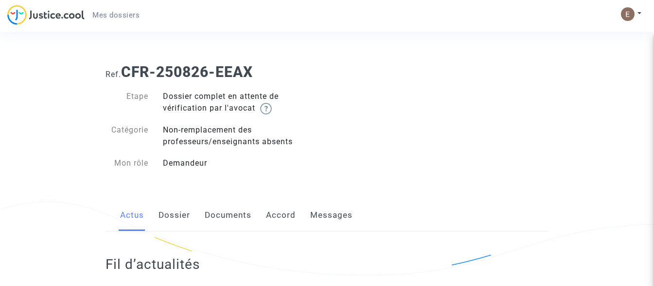
click at [233, 215] on link "Documents" at bounding box center [228, 215] width 47 height 32
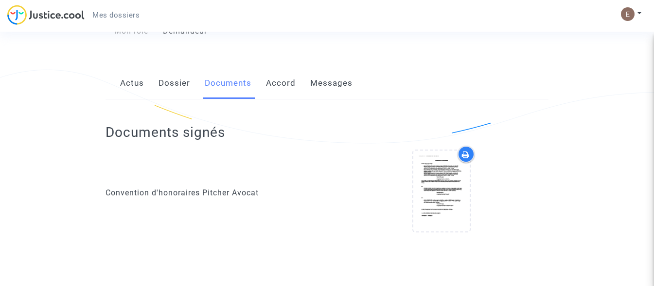
scroll to position [127, 0]
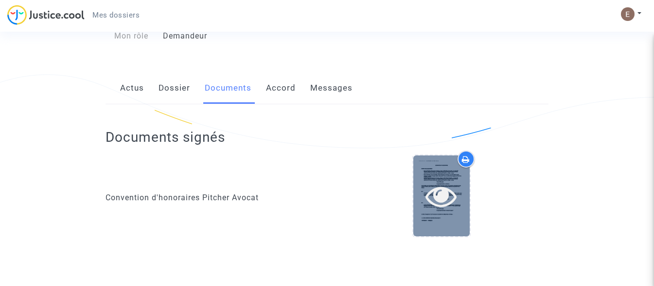
click at [453, 175] on div at bounding box center [441, 195] width 56 height 80
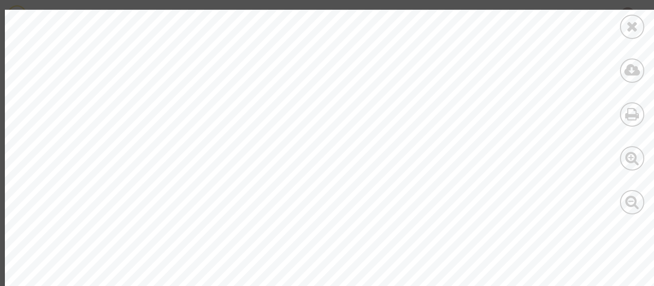
scroll to position [0, 0]
click at [636, 24] on icon at bounding box center [633, 26] width 12 height 15
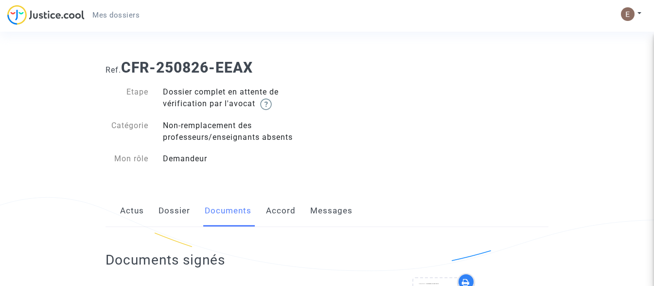
scroll to position [14, 0]
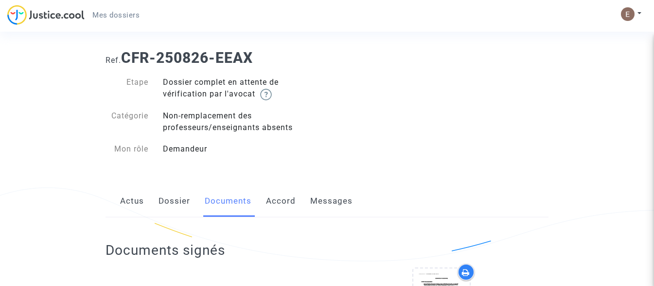
click at [289, 206] on link "Accord" at bounding box center [281, 201] width 30 height 32
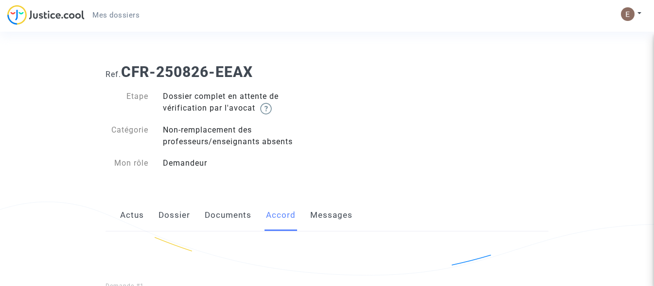
click at [123, 18] on span "Mes dossiers" at bounding box center [115, 15] width 47 height 9
